Goal: Book appointment/travel/reservation

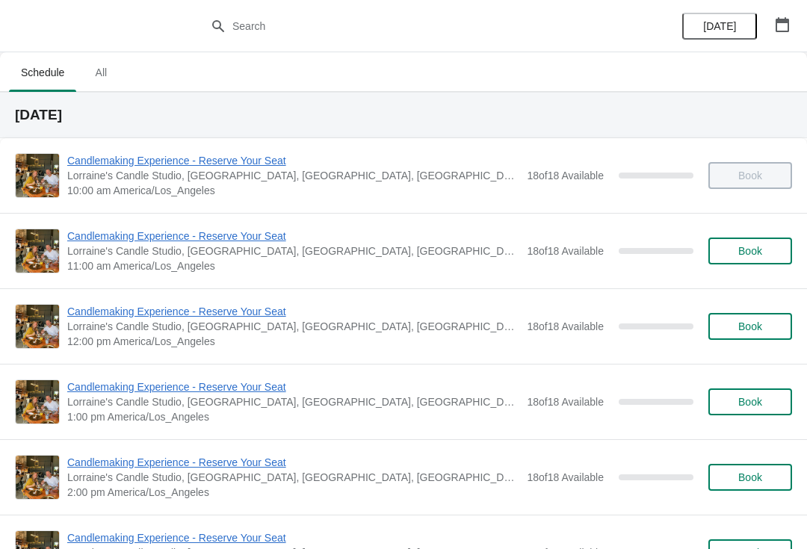
click at [795, 27] on button "button" at bounding box center [782, 24] width 27 height 27
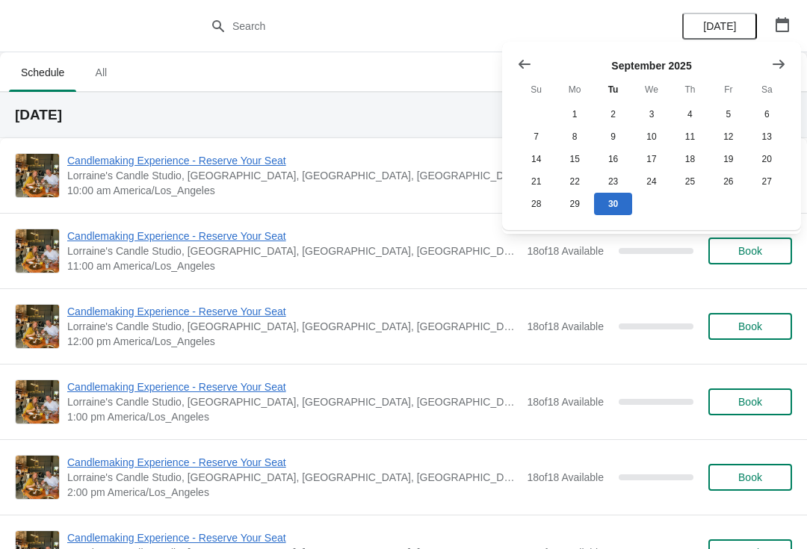
click at [782, 58] on icon "Show next month, October 2025" at bounding box center [779, 64] width 15 height 15
click at [727, 162] on button "17" at bounding box center [728, 159] width 38 height 22
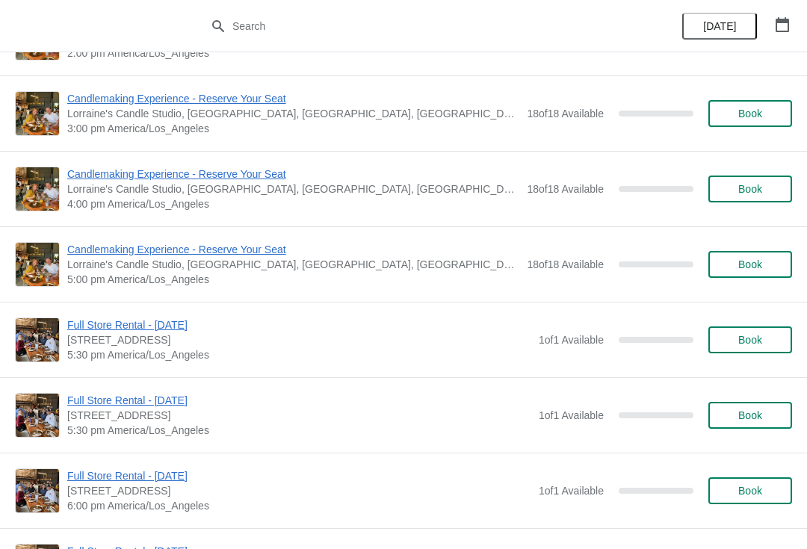
scroll to position [451, 0]
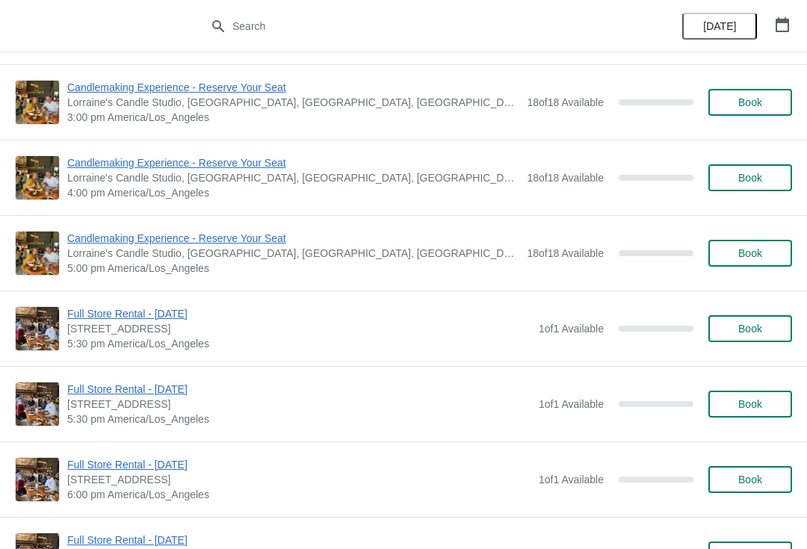
click at [772, 30] on button "button" at bounding box center [782, 24] width 27 height 27
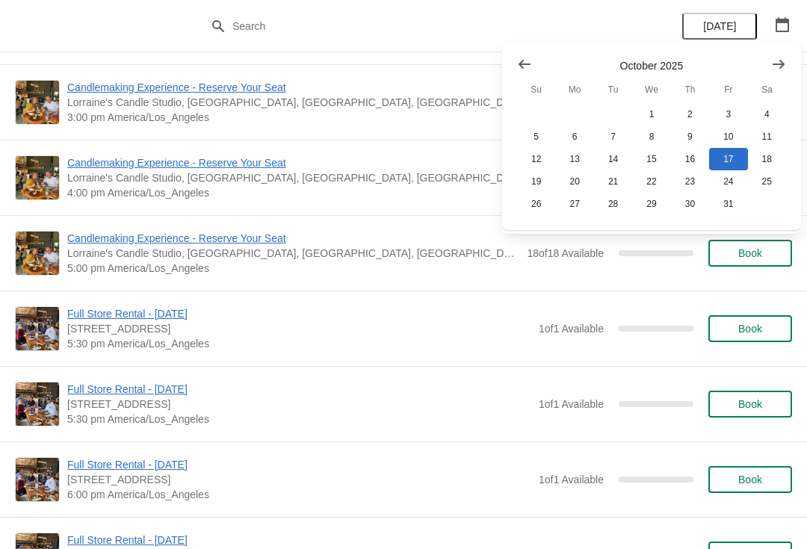
click at [785, 20] on icon "button" at bounding box center [782, 24] width 13 height 15
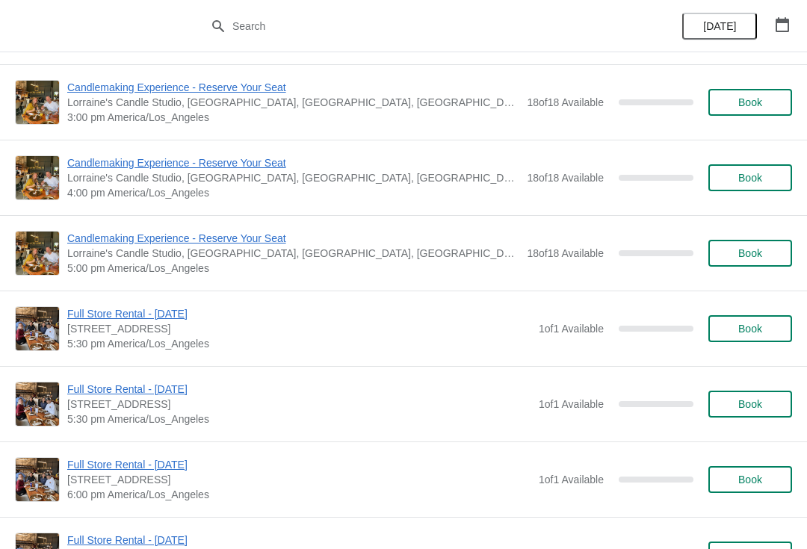
click at [792, 29] on button "button" at bounding box center [782, 24] width 27 height 27
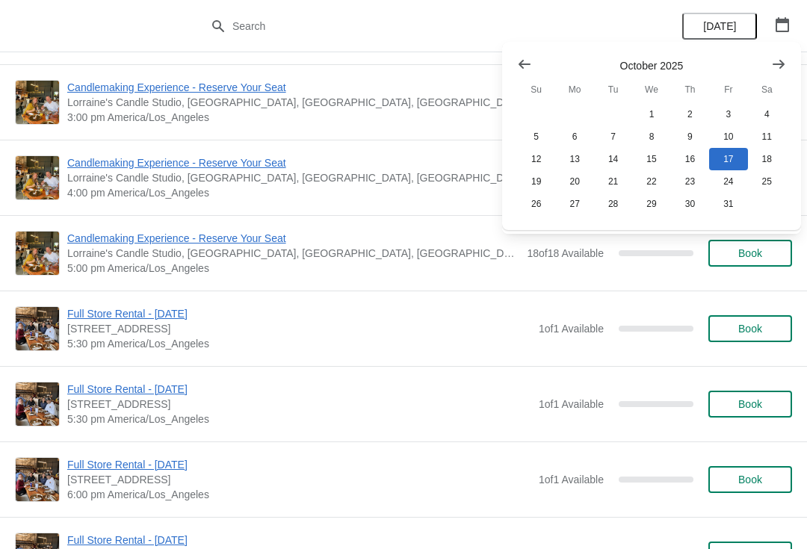
click at [452, 101] on span "Lorraine's Candle Studio, [GEOGRAPHIC_DATA], [GEOGRAPHIC_DATA], [GEOGRAPHIC_DAT…" at bounding box center [293, 102] width 452 height 15
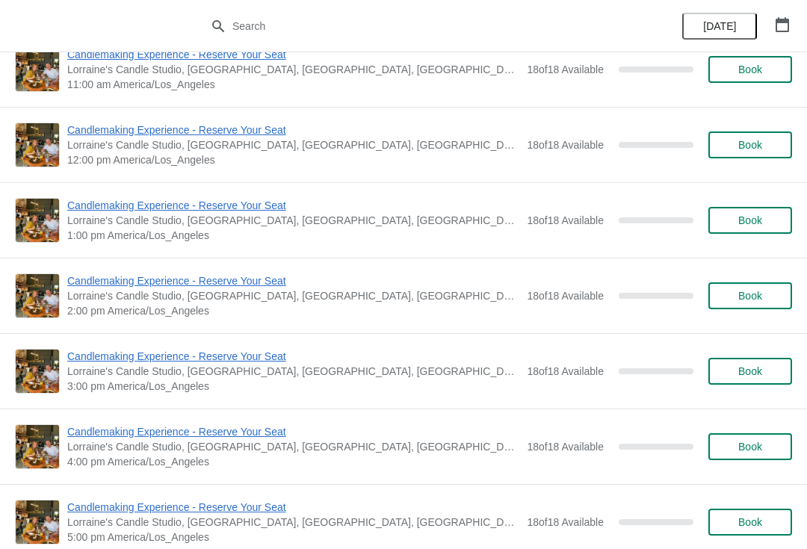
scroll to position [177, 0]
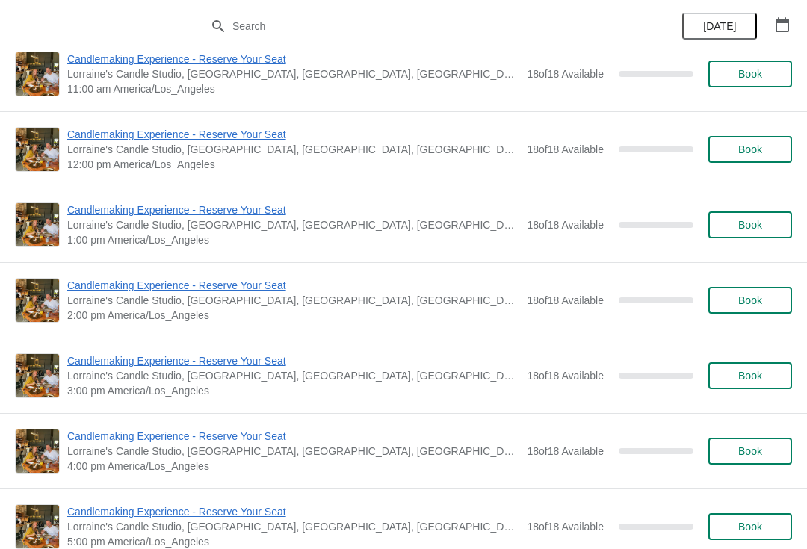
click at [759, 233] on button "Book" at bounding box center [751, 225] width 84 height 27
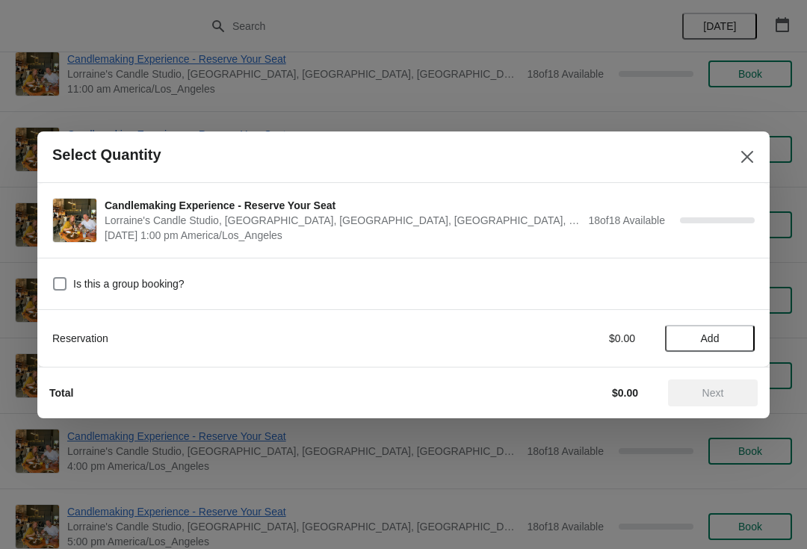
click at [715, 339] on span "Add" at bounding box center [710, 339] width 19 height 12
click at [736, 339] on icon at bounding box center [735, 338] width 5 height 5
click at [729, 337] on icon at bounding box center [736, 338] width 16 height 16
click at [733, 336] on icon at bounding box center [736, 338] width 16 height 16
click at [733, 339] on icon at bounding box center [736, 338] width 16 height 16
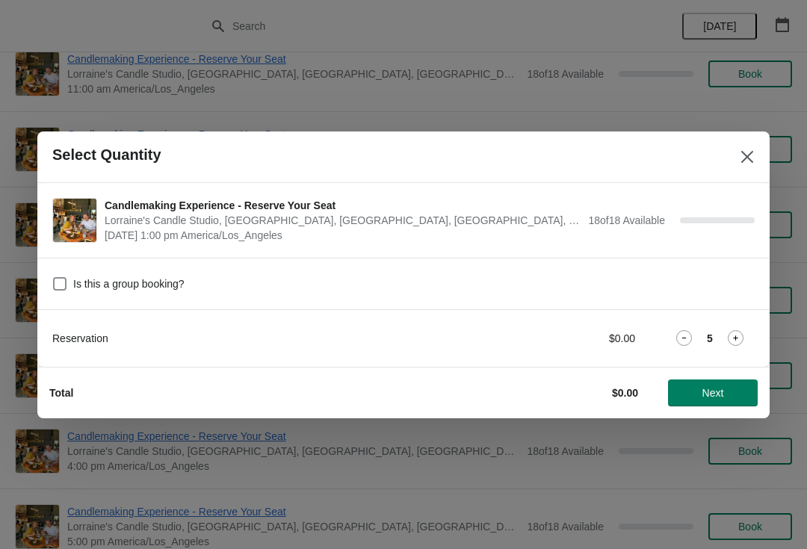
click at [732, 342] on icon at bounding box center [736, 338] width 16 height 16
click at [728, 342] on icon at bounding box center [736, 338] width 16 height 16
click at [724, 381] on button "Next" at bounding box center [713, 393] width 90 height 27
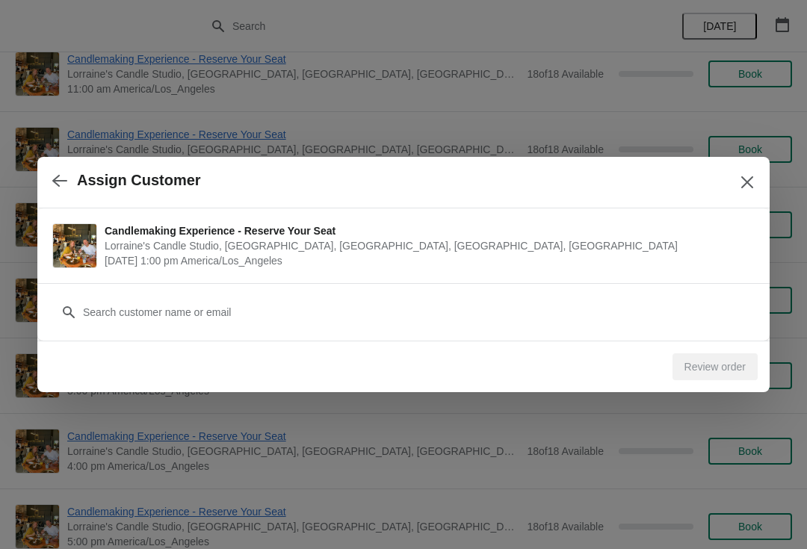
click at [61, 186] on icon "button" at bounding box center [59, 180] width 15 height 15
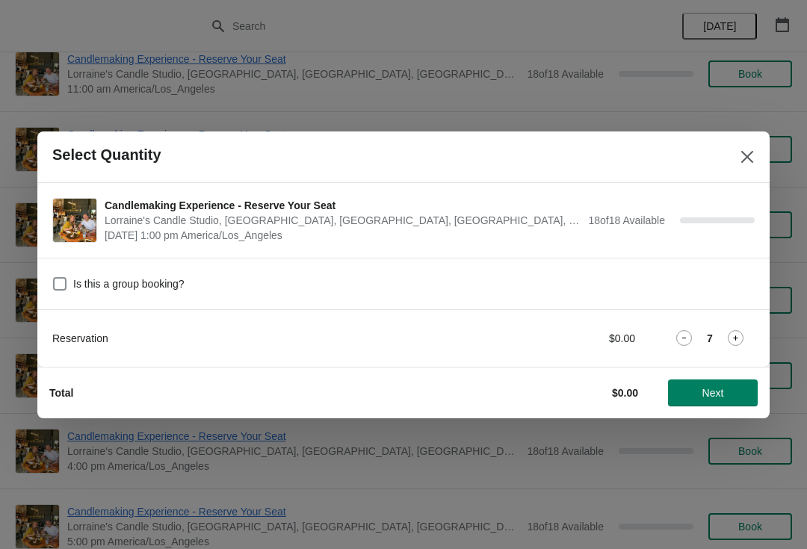
click at [686, 354] on div "Reservation $0.00 7" at bounding box center [403, 339] width 733 height 58
click at [689, 345] on icon at bounding box center [685, 338] width 16 height 16
click at [710, 387] on span "Next" at bounding box center [714, 393] width 22 height 12
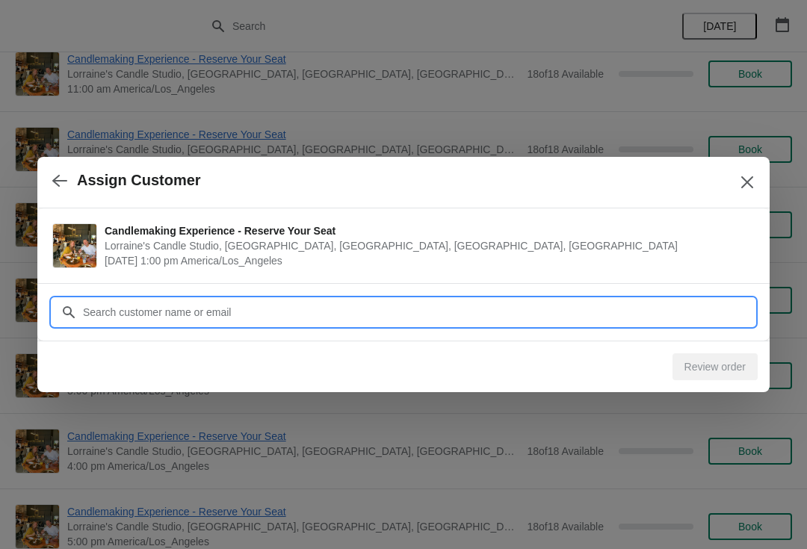
click at [508, 318] on input "Customer" at bounding box center [418, 312] width 673 height 27
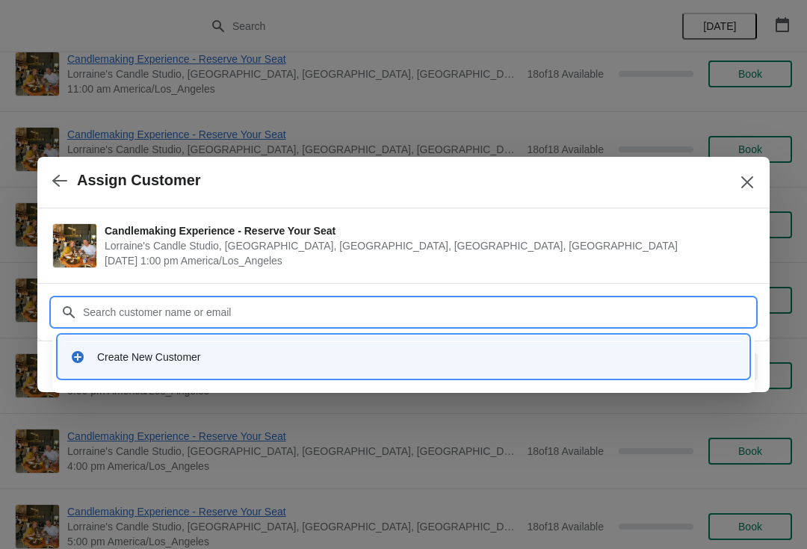
click at [310, 363] on div "Create New Customer" at bounding box center [417, 357] width 640 height 15
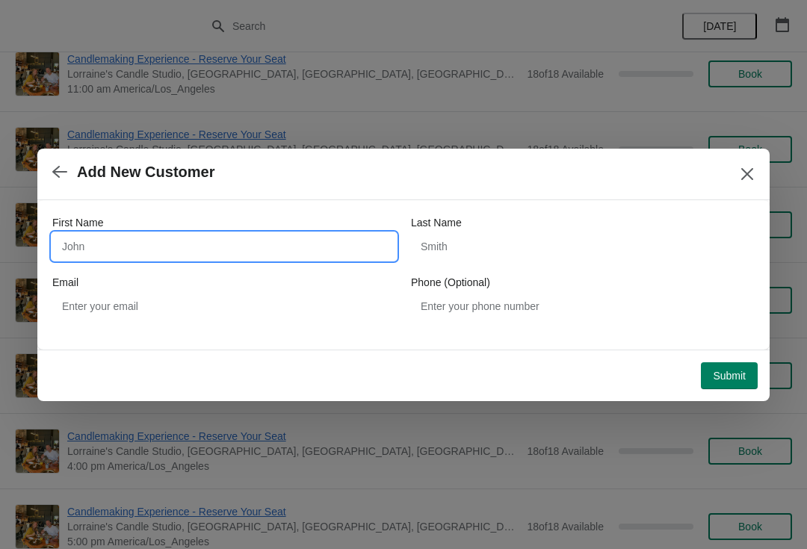
click at [218, 250] on input "First Name" at bounding box center [224, 246] width 344 height 27
type input "[PERSON_NAME]"
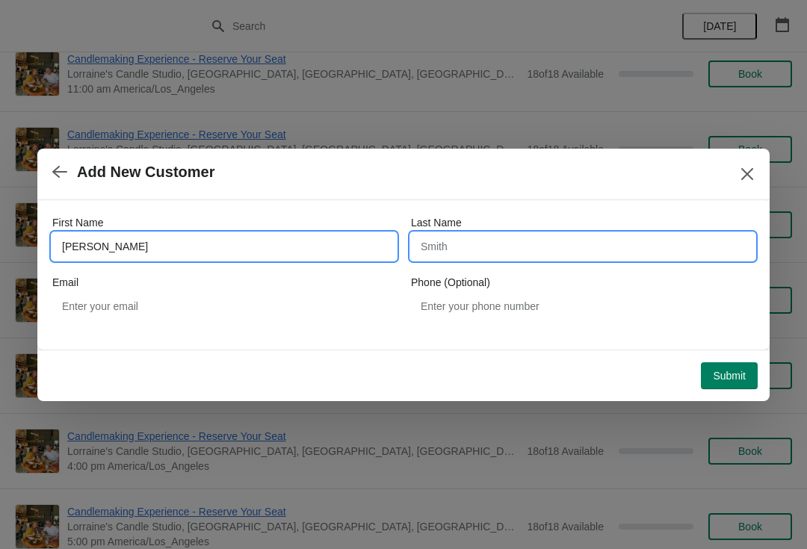
click at [474, 256] on input "Last Name" at bounding box center [583, 246] width 344 height 27
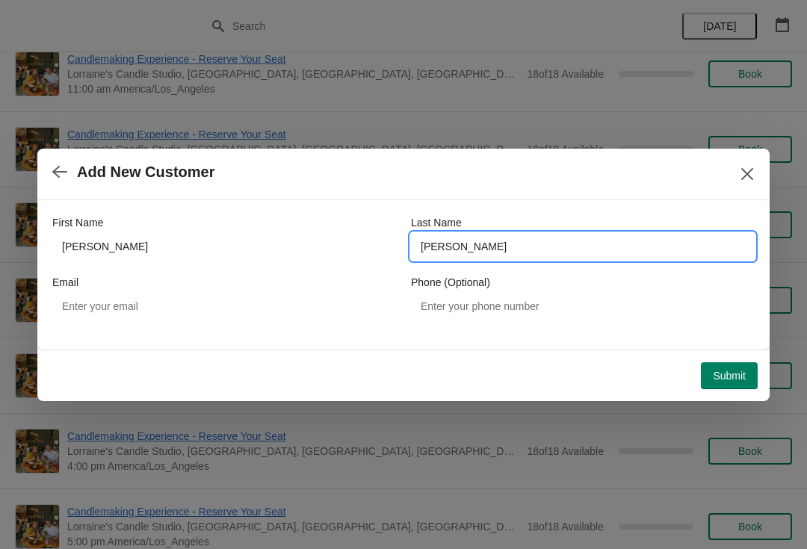
type input "[PERSON_NAME]"
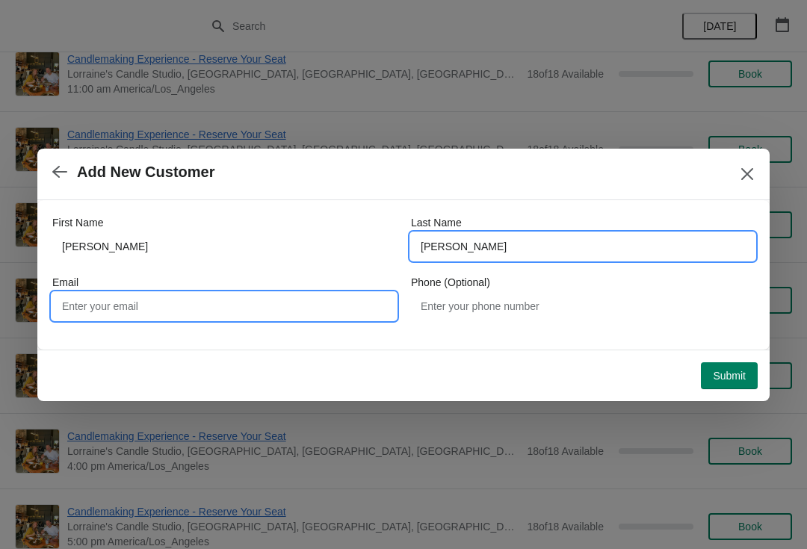
click at [279, 304] on input "Email" at bounding box center [224, 306] width 344 height 27
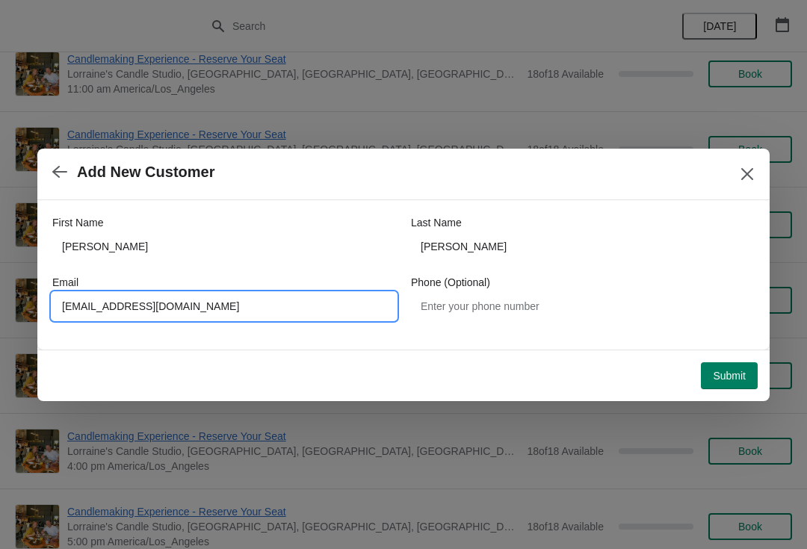
type input "[EMAIL_ADDRESS][DOMAIN_NAME]"
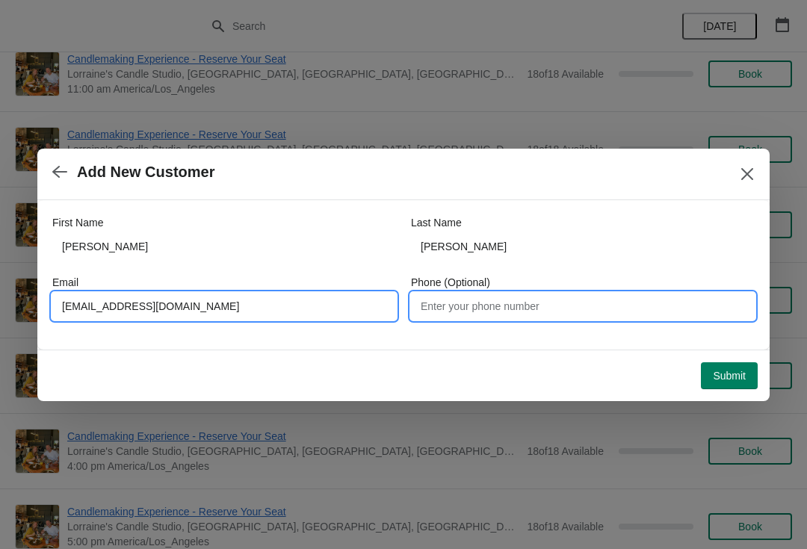
click at [492, 313] on input "Phone (Optional)" at bounding box center [583, 306] width 344 height 27
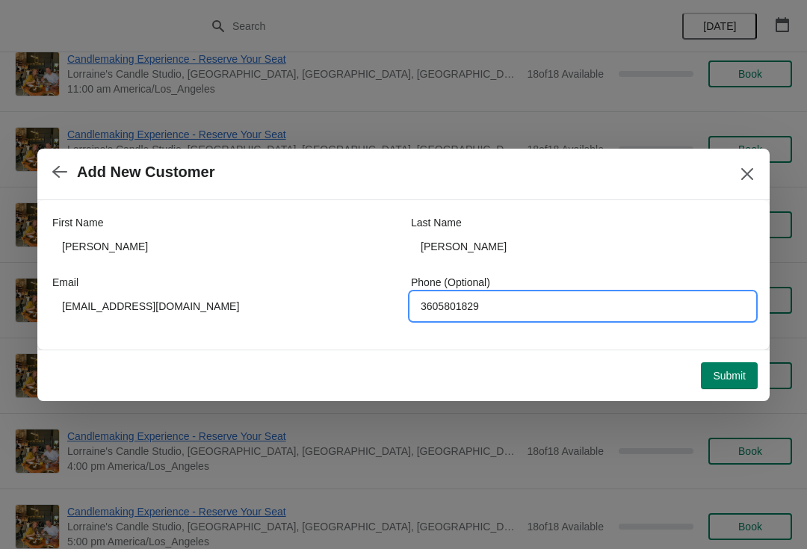
type input "3605801829"
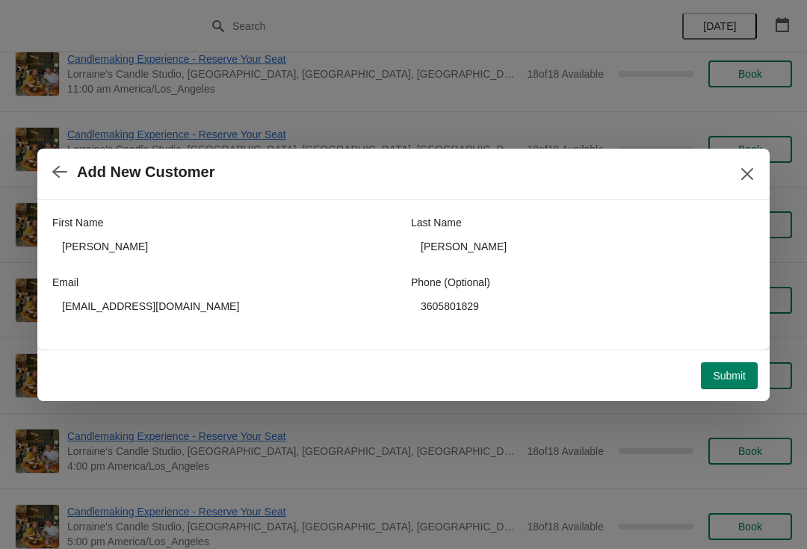
click at [731, 373] on span "Submit" at bounding box center [729, 376] width 33 height 12
